Goal: Task Accomplishment & Management: Manage account settings

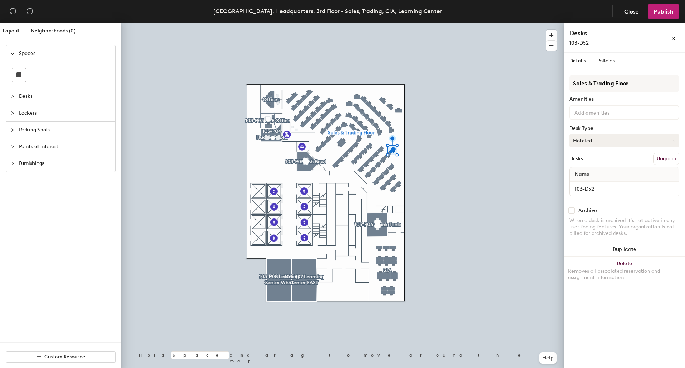
click at [637, 140] on button "Hoteled" at bounding box center [624, 140] width 110 height 13
click at [592, 161] on div "Assigned" at bounding box center [605, 162] width 71 height 11
click at [607, 60] on span "Policies" at bounding box center [605, 61] width 17 height 6
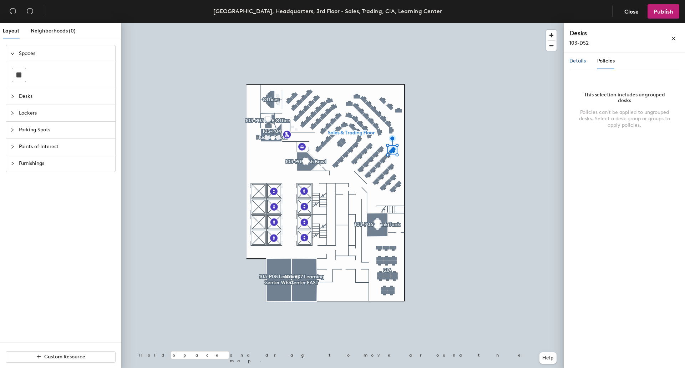
click at [582, 59] on span "Details" at bounding box center [577, 61] width 16 height 6
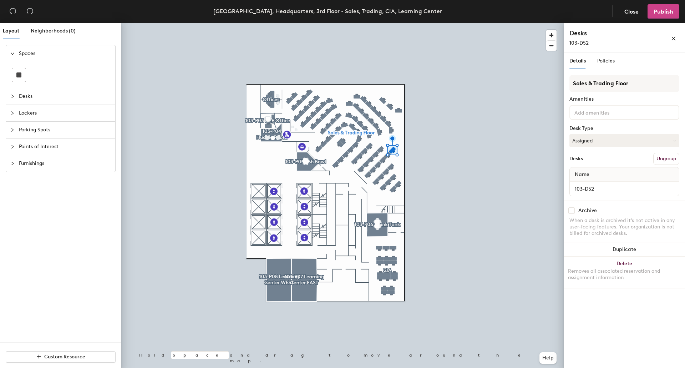
click at [664, 11] on span "Publish" at bounding box center [664, 11] width 20 height 7
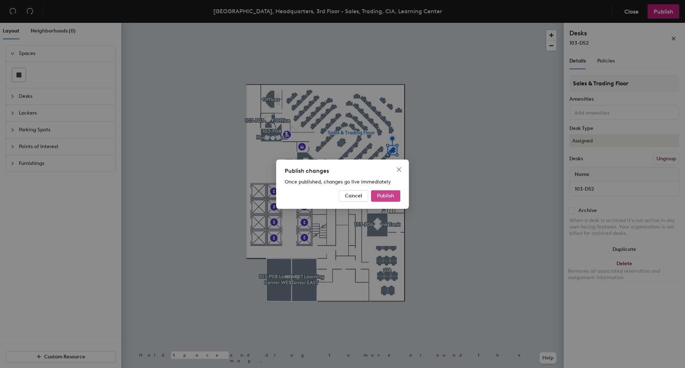
click at [387, 196] on span "Publish" at bounding box center [385, 196] width 17 height 6
